Goal: Contribute content: Contribute content

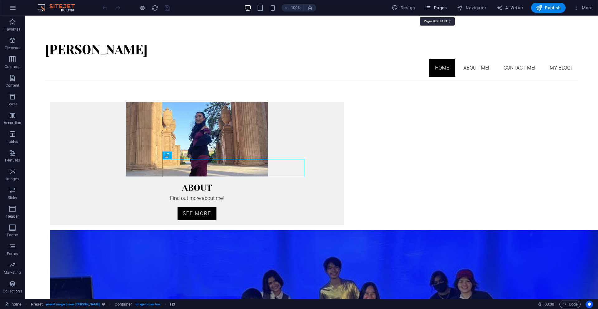
click at [430, 7] on icon "button" at bounding box center [428, 8] width 6 height 6
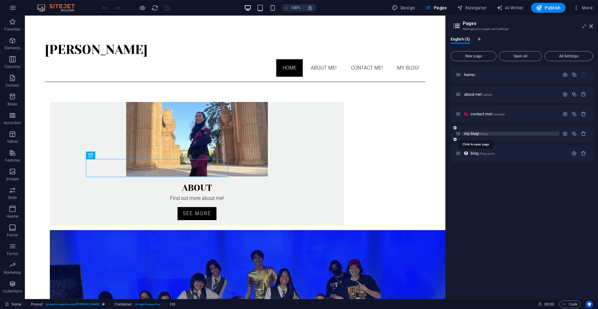
click at [482, 135] on span "/blog" at bounding box center [484, 133] width 8 height 3
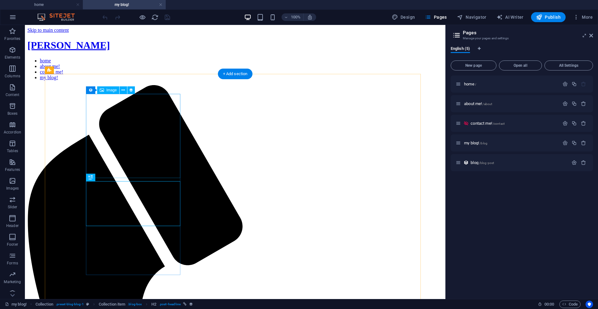
drag, startPoint x: 137, startPoint y: 132, endPoint x: 27, endPoint y: 131, distance: 109.7
select select "px"
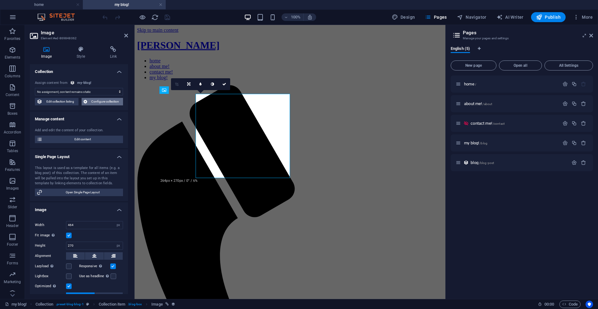
select select "image"
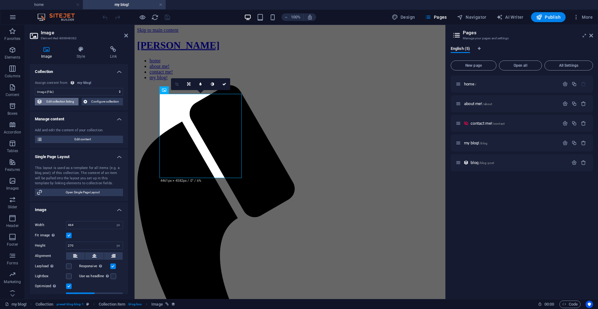
click at [66, 101] on span "Edit collection listing" at bounding box center [60, 101] width 32 height 7
select select "68aaa3a5949874700b061877"
select select "columns.publishing_date_DESC"
select select "columns.status"
select select "columns.publishing_date"
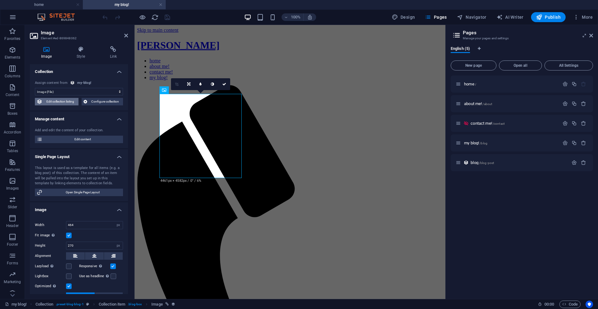
select select "past"
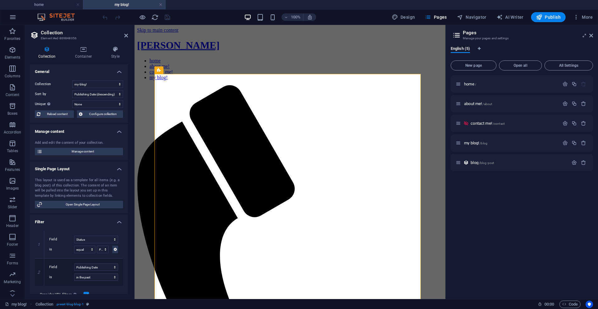
click at [125, 38] on header "Collection Element #ed-869848056" at bounding box center [79, 33] width 98 height 16
click at [125, 34] on icon at bounding box center [126, 35] width 4 height 5
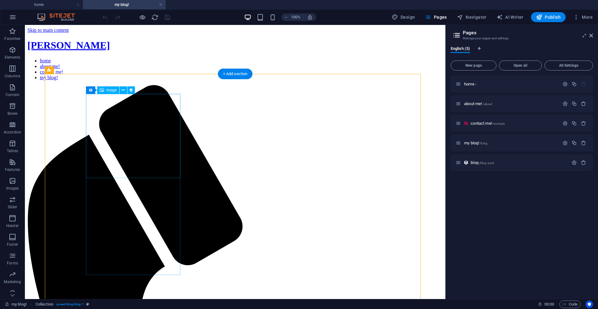
select select "image"
select select "px"
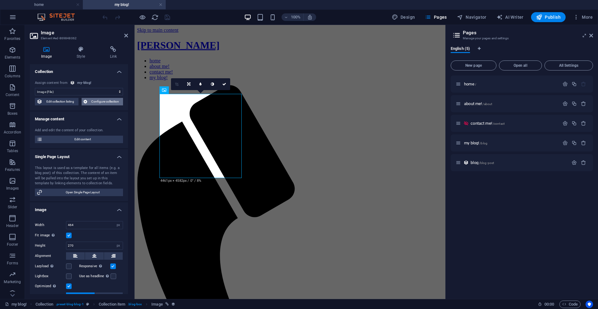
click at [97, 103] on span "Configure collection" at bounding box center [105, 101] width 32 height 7
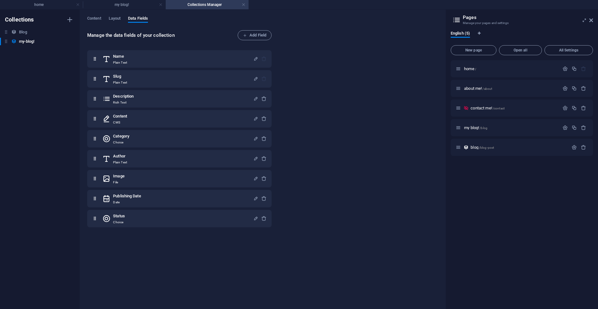
click at [87, 18] on div "Content Layout Data Fields Manage the data fields of your collection Add Field …" at bounding box center [263, 159] width 366 height 299
click at [91, 18] on span "Content" at bounding box center [94, 19] width 14 height 9
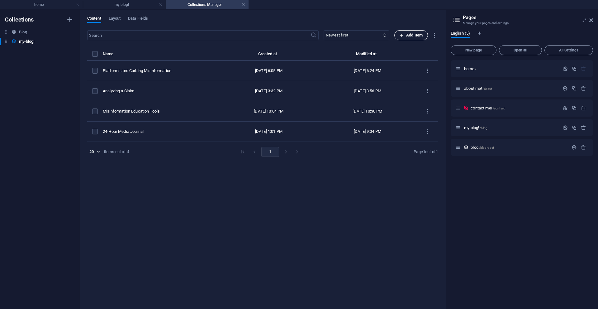
click at [407, 34] on span "Add Item" at bounding box center [411, 34] width 23 height 7
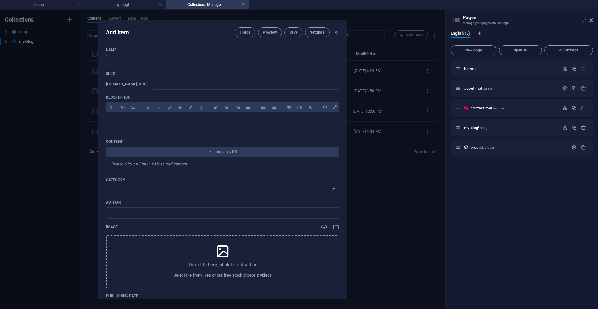
click at [224, 63] on input "text" at bounding box center [223, 60] width 234 height 11
type input "M"
type input "m"
type input "Me"
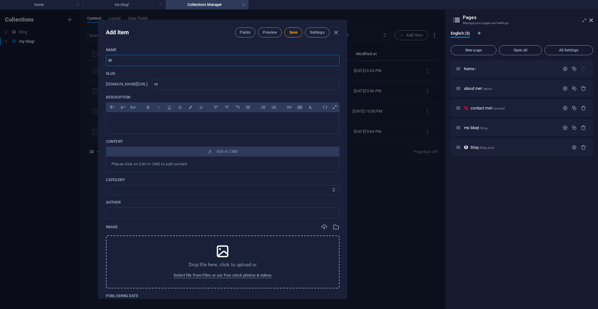
type input "me"
type input "Met"
type input "met"
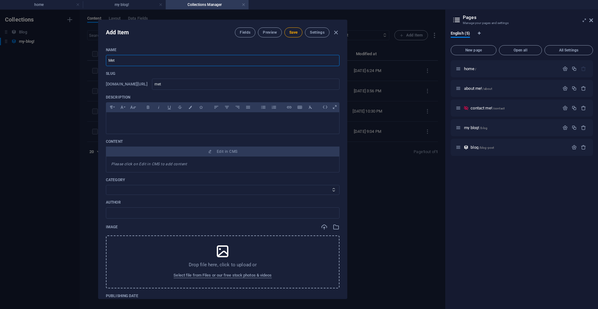
type input "Meth"
type input "meth"
type input "Metho"
type input "metho"
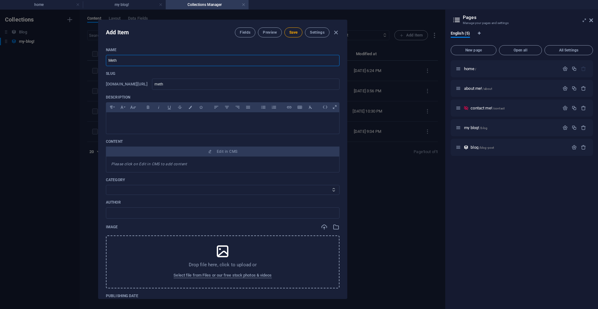
type input "metho"
type input "Method"
type input "method"
type input "Methods"
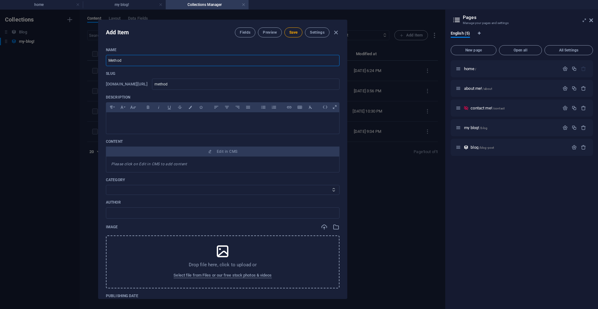
type input "methods"
type input "Methods o"
type input "methods-o"
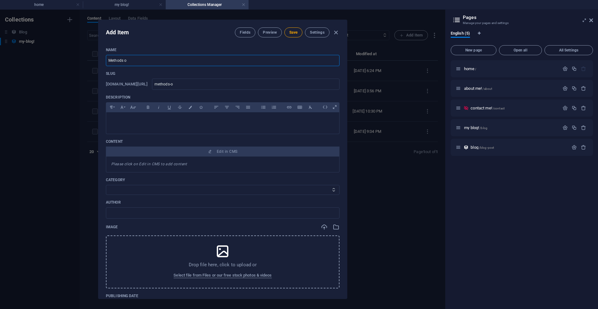
type input "Methods of"
type input "methods-of"
type input "Methods of M"
type input "methods-of-m"
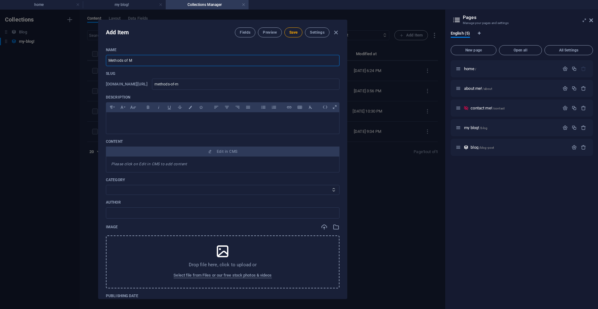
type input "methods-of-m"
type input "Methods of Mi"
type input "methods-of-mi"
type input "Methods of Mis"
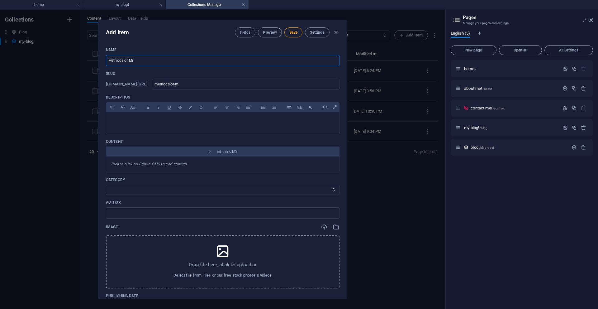
type input "methods-of-mis"
type input "Methods of Misi"
type input "methods-of-misi"
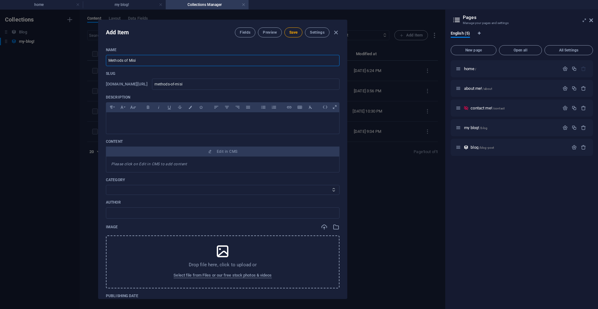
type input "Methods of Misin"
type input "methods-of-misin"
type input "Methods of Misinf"
type input "methods-of-misinf"
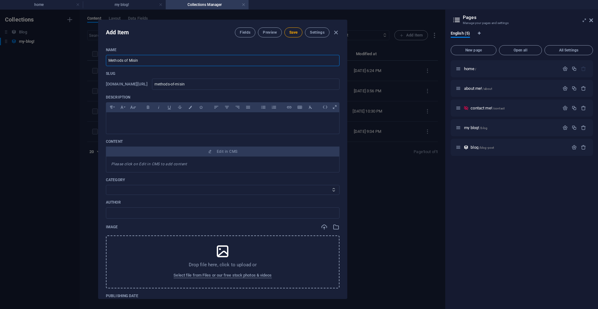
type input "methods-of-misinf"
type input "Methods of Misinfo"
type input "methods-of-misinfo"
type input "Methods of Misinfor"
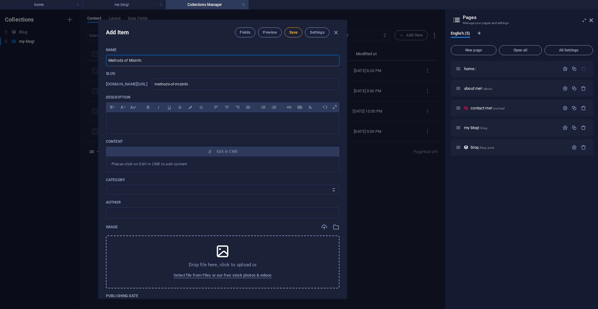
type input "methods-of-misinfor"
type input "Methods of Misinform"
type input "methods-of-misinform"
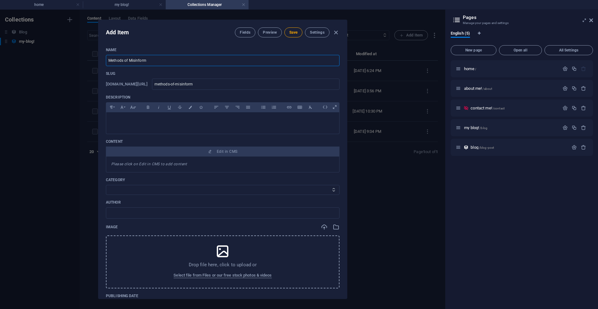
type input "Methods of Misinforma"
type input "methods-of-misinforma"
type input "Methods of Misinformat"
type input "methods-of-misinformat"
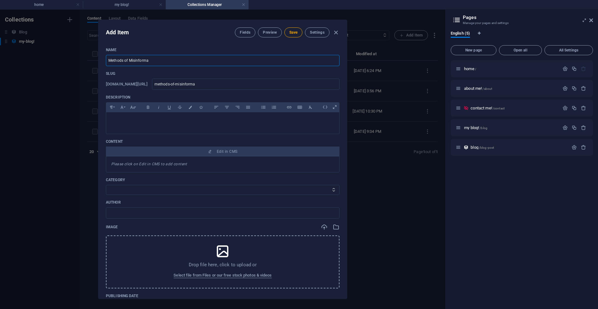
type input "methods-of-misinformat"
type input "Methods of Misinformati"
type input "methods-of-misinformati"
type input "Methods of Misinformatio"
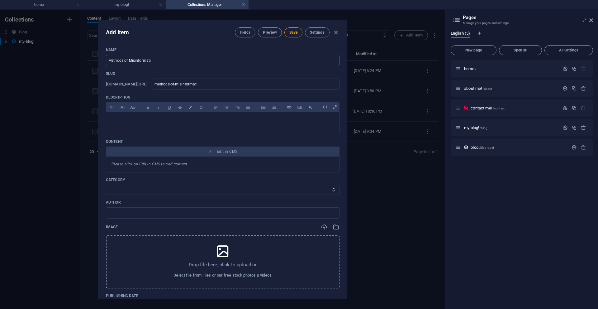
type input "methods-of-misinformatio"
type input "Methods of Misinformation"
type input "methods-of-misinformation"
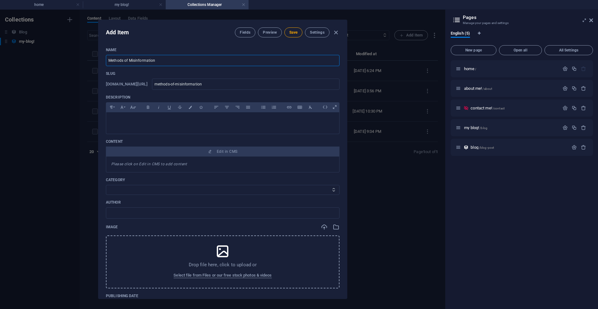
type input "Methods of Misinformation"
click at [175, 120] on p at bounding box center [222, 120] width 223 height 6
click at [153, 127] on div at bounding box center [222, 121] width 233 height 19
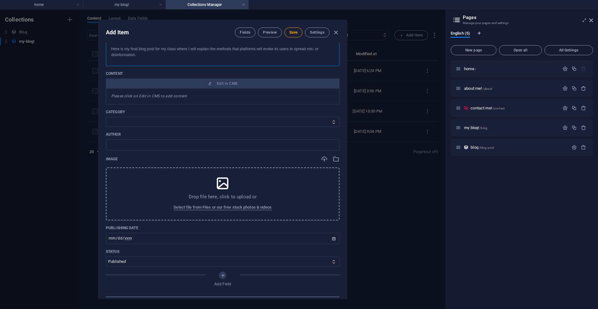
scroll to position [94, 0]
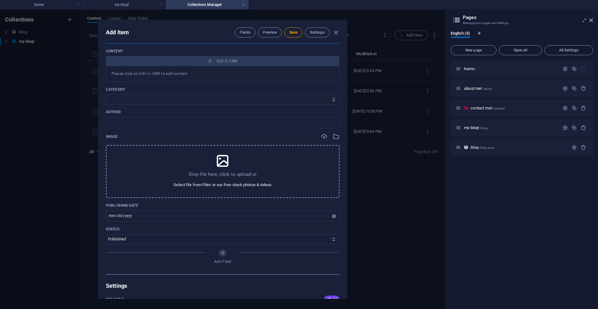
click at [241, 181] on span "Select file from Files or our free stock photos & videos" at bounding box center [223, 184] width 98 height 7
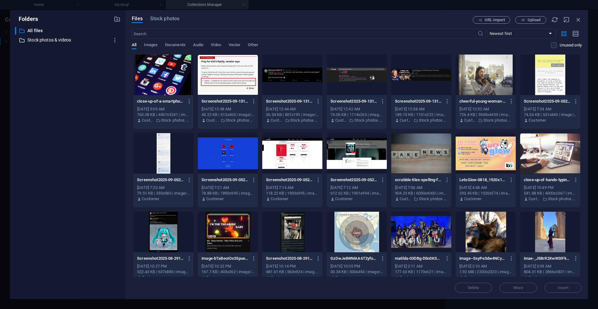
click at [54, 42] on p "Stock photos & videos" at bounding box center [68, 39] width 82 height 7
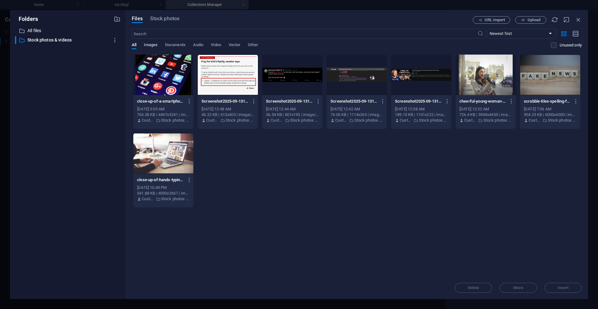
click at [155, 46] on span "Images" at bounding box center [151, 45] width 14 height 9
click at [172, 18] on span "Stock photos" at bounding box center [164, 18] width 29 height 7
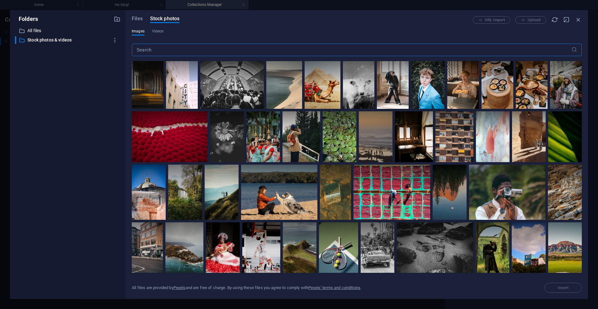
click at [166, 48] on input "text" at bounding box center [352, 50] width 440 height 12
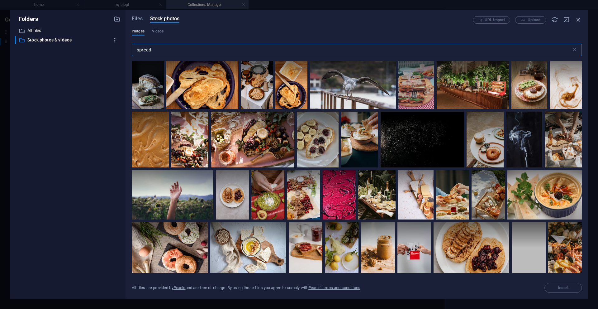
click at [177, 50] on input "spread" at bounding box center [352, 50] width 440 height 12
type input "information"
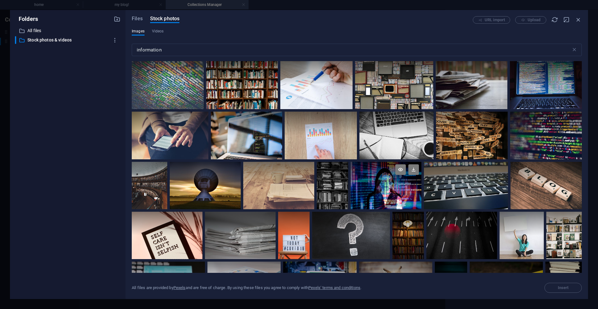
click at [365, 176] on div at bounding box center [386, 174] width 71 height 24
click at [548, 286] on span "Insert" at bounding box center [564, 288] width 32 height 4
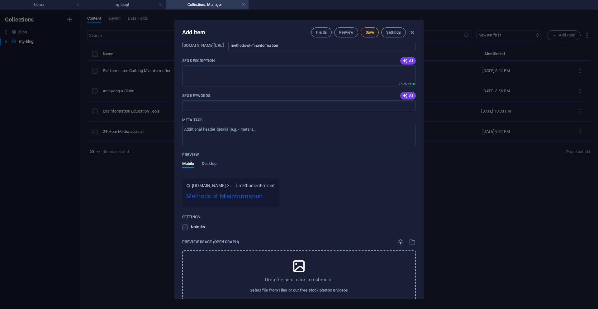
scroll to position [421, 0]
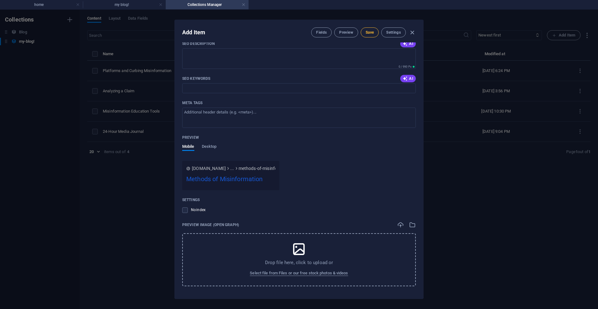
click at [363, 35] on button "Save" at bounding box center [370, 32] width 18 height 10
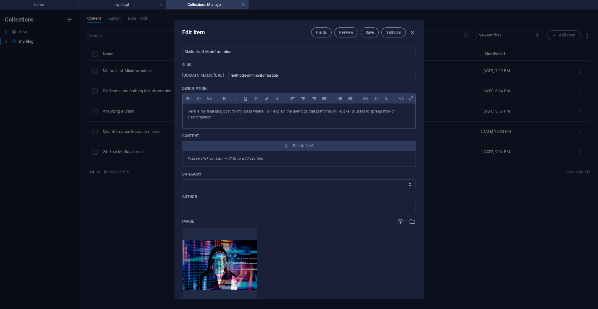
scroll to position [0, 0]
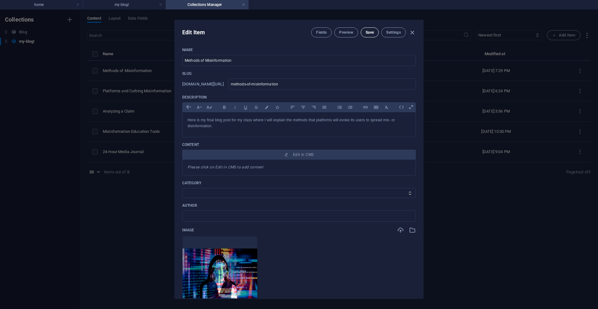
click at [366, 34] on span "Save" at bounding box center [370, 32] width 8 height 5
click at [366, 33] on span "Save" at bounding box center [370, 32] width 8 height 5
click at [409, 33] on icon "button" at bounding box center [412, 32] width 7 height 7
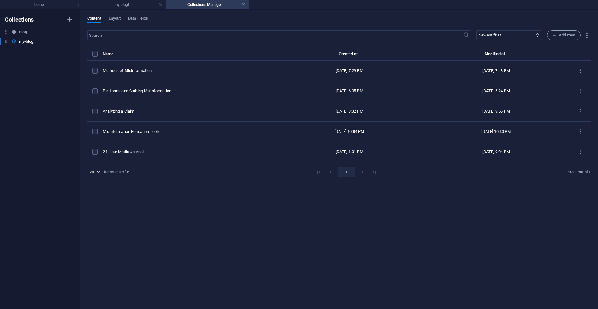
type input "methods-of-misinformation"
click at [48, 6] on h4 "home" at bounding box center [41, 4] width 83 height 7
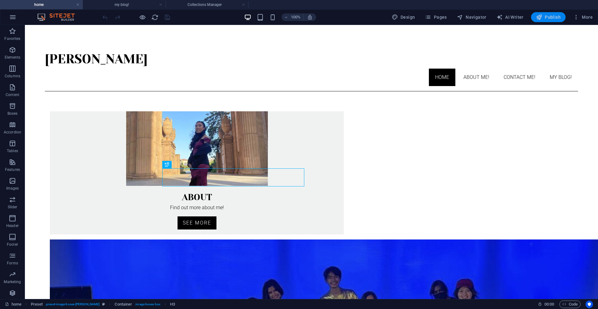
click at [542, 17] on icon "button" at bounding box center [539, 17] width 6 height 6
